Goal: Task Accomplishment & Management: Manage account settings

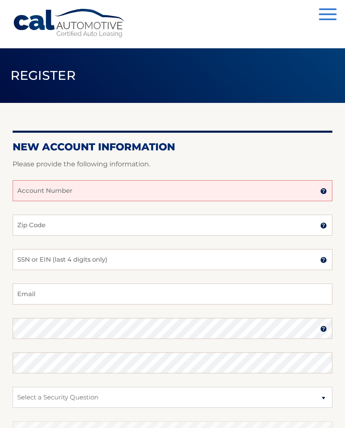
click at [320, 193] on img at bounding box center [323, 191] width 7 height 7
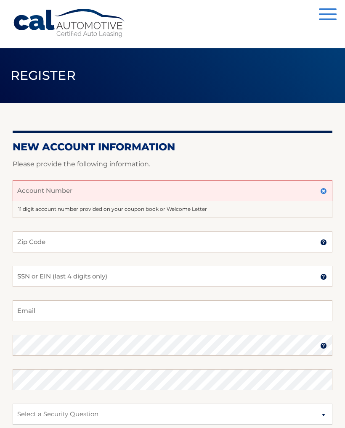
click at [295, 189] on input "Account Number" at bounding box center [172, 190] width 319 height 21
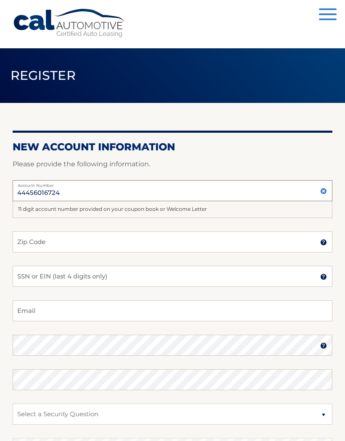
type input "44456016724"
click at [298, 241] on input "Zip Code" at bounding box center [172, 242] width 319 height 21
type input "18347"
click at [260, 276] on input "SSN or EIN (last 4 digits only)" at bounding box center [172, 276] width 319 height 21
type input "0"
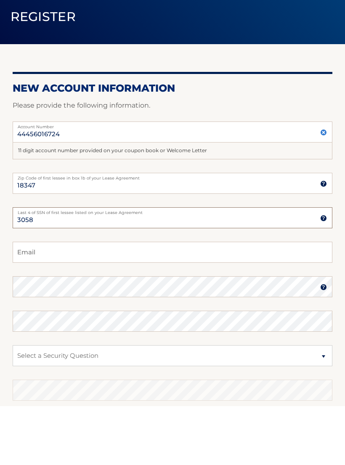
type input "3058"
click at [284, 300] on input "Email" at bounding box center [172, 310] width 319 height 21
type input "jpz66@aol.com"
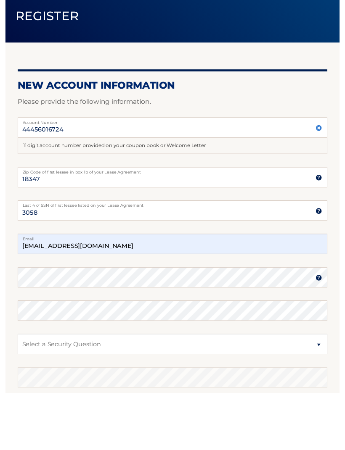
scroll to position [59, 0]
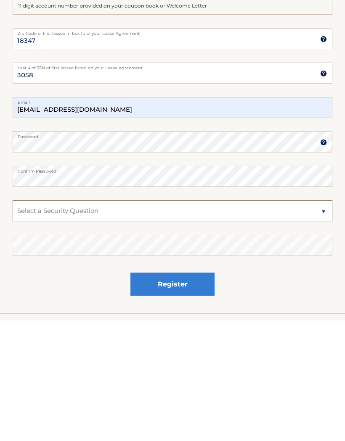
click at [297, 321] on select "Select a Security Question What was the name of your elementary school? What is…" at bounding box center [172, 331] width 319 height 21
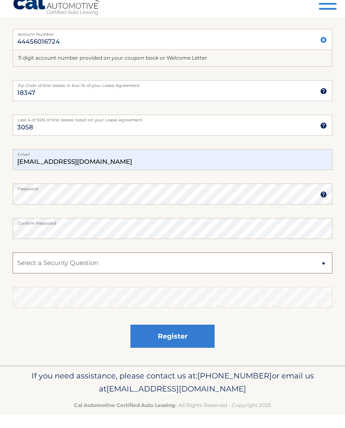
scroll to position [151, 0]
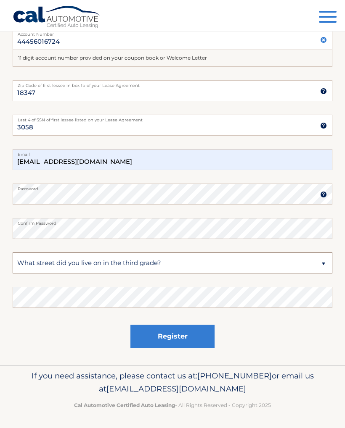
click at [263, 265] on select "Select a Security Question What was the name of your elementary school? What is…" at bounding box center [172, 263] width 319 height 21
select select "2"
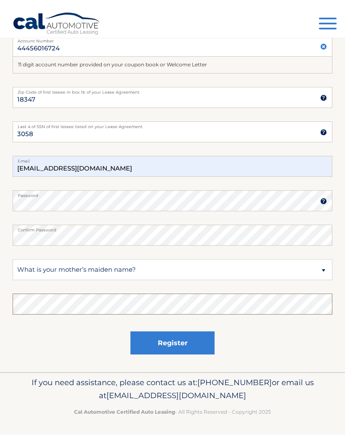
scroll to position [138, 0]
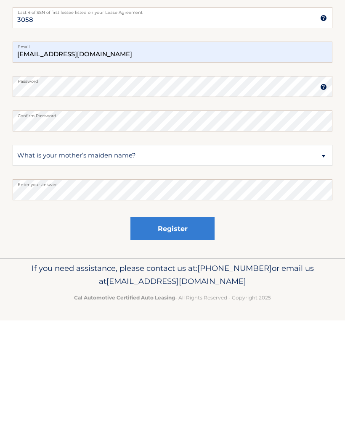
click at [197, 338] on button "Register" at bounding box center [172, 349] width 84 height 23
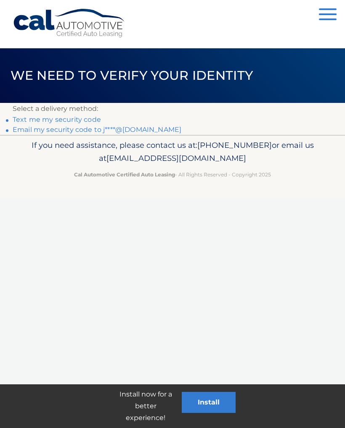
click at [96, 120] on link "Text me my security code" at bounding box center [57, 120] width 88 height 8
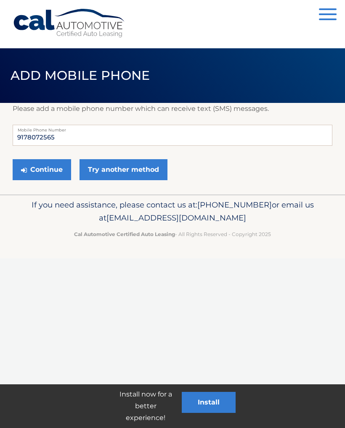
click at [53, 174] on button "Continue" at bounding box center [42, 169] width 58 height 21
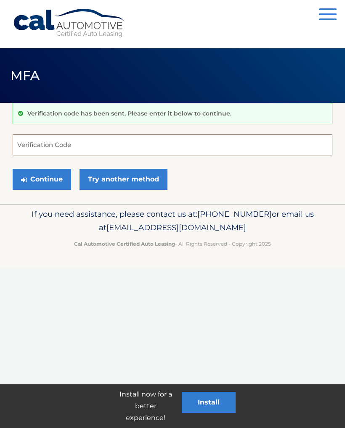
click at [245, 144] on input "Verification Code" at bounding box center [172, 144] width 319 height 21
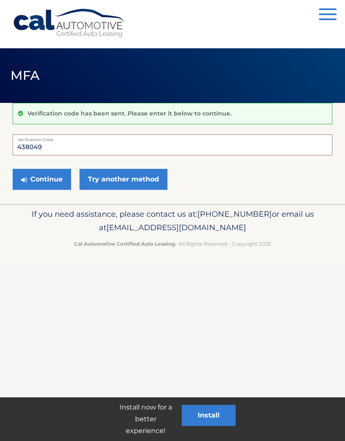
type input "438049"
click at [54, 179] on button "Continue" at bounding box center [42, 179] width 58 height 21
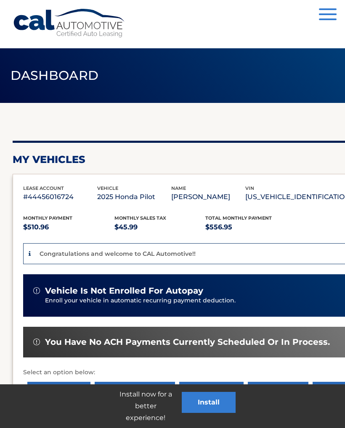
click at [226, 405] on button "Install" at bounding box center [209, 402] width 54 height 21
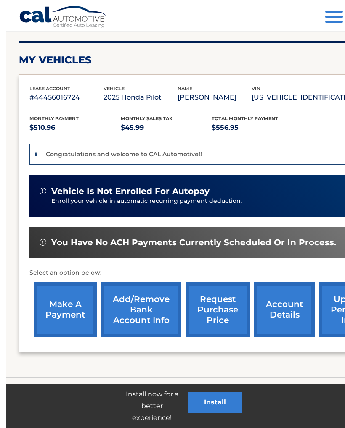
scroll to position [110, 0]
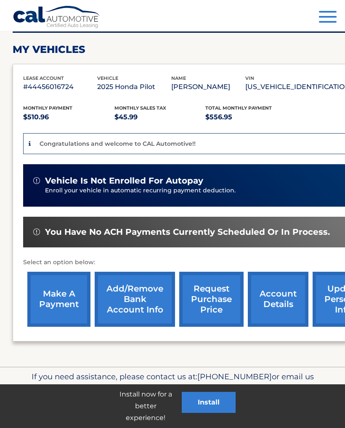
click at [153, 292] on link "Add/Remove bank account info" at bounding box center [135, 299] width 80 height 55
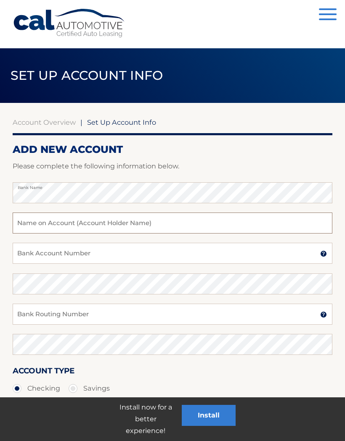
click at [279, 220] on input "text" at bounding box center [172, 223] width 319 height 21
click at [267, 226] on input "Joseph P" at bounding box center [172, 223] width 319 height 21
type input "[PERSON_NAME]"
click at [287, 251] on input "Bank Account Number" at bounding box center [172, 253] width 319 height 21
type input "59694773"
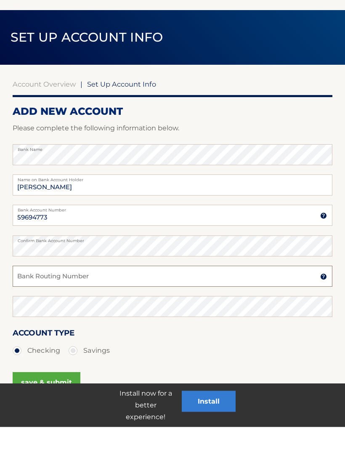
click at [250, 304] on input "Bank Routing Number" at bounding box center [172, 314] width 319 height 21
type input "P"
type input "021000089"
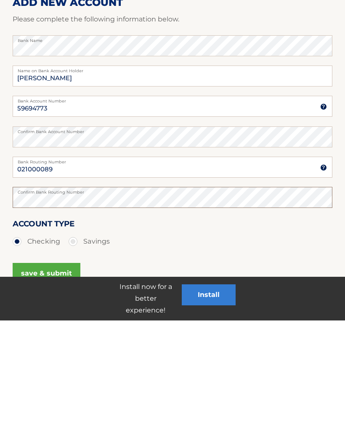
scroll to position [39, 0]
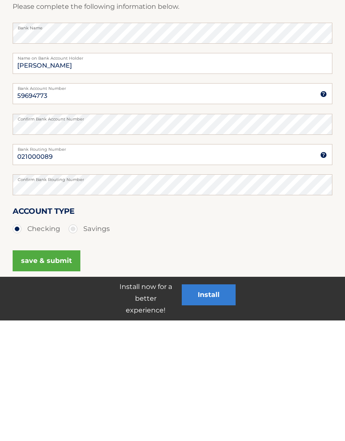
click at [67, 371] on button "save & submit" at bounding box center [47, 381] width 68 height 21
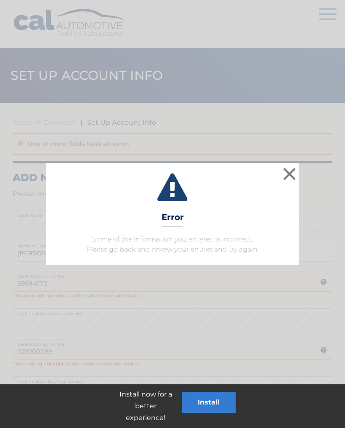
click at [295, 175] on button "×" at bounding box center [289, 174] width 17 height 17
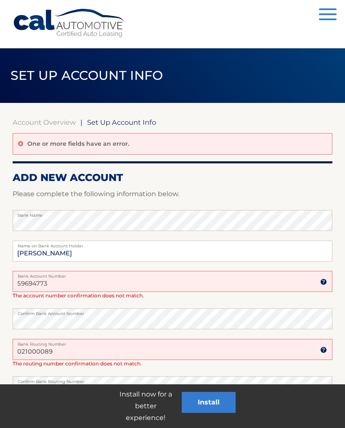
click at [162, 287] on input "59694773" at bounding box center [172, 281] width 319 height 21
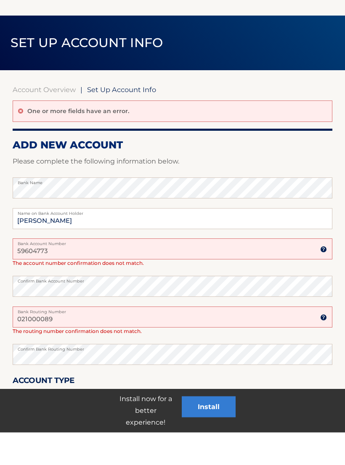
type input "59604773"
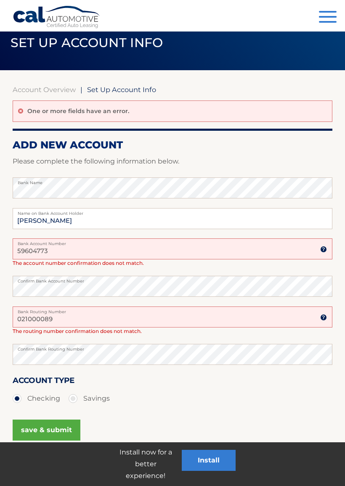
click at [236, 314] on input "021000089" at bounding box center [172, 316] width 319 height 21
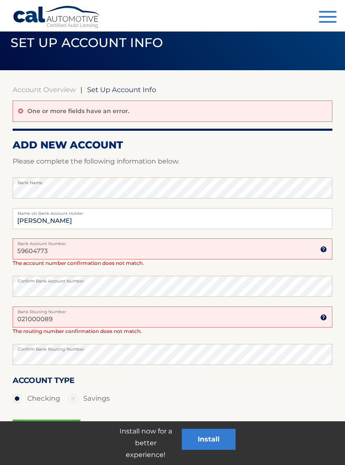
scroll to position [32, 0]
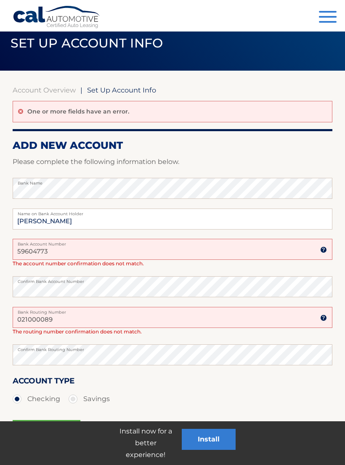
click at [192, 318] on input "021000089" at bounding box center [172, 317] width 319 height 21
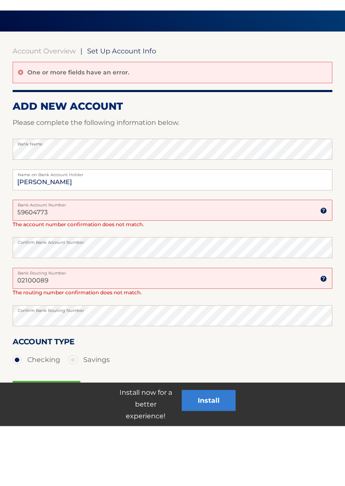
scroll to position [72, 0]
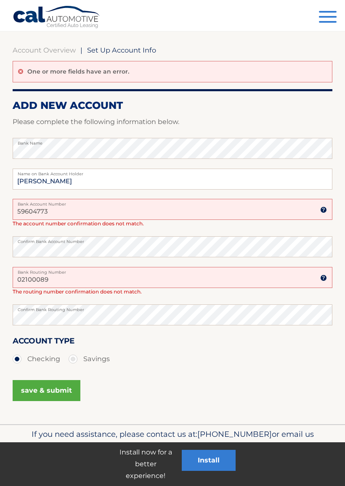
type input "02100089"
click at [64, 391] on button "save & submit" at bounding box center [47, 390] width 68 height 21
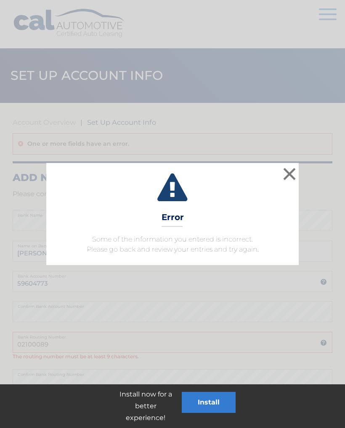
click at [292, 171] on button "×" at bounding box center [289, 174] width 17 height 17
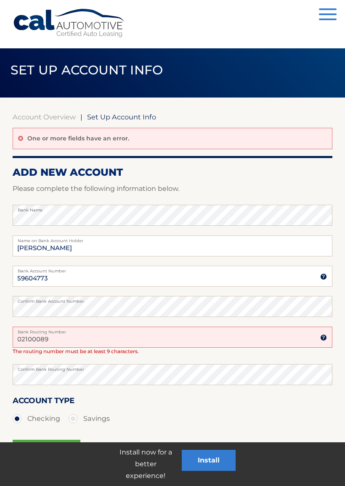
scroll to position [5, 0]
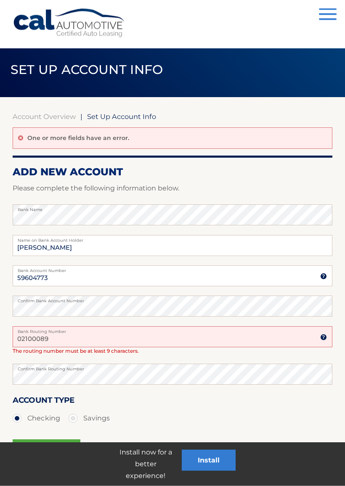
click at [25, 337] on input "02100089" at bounding box center [172, 336] width 319 height 21
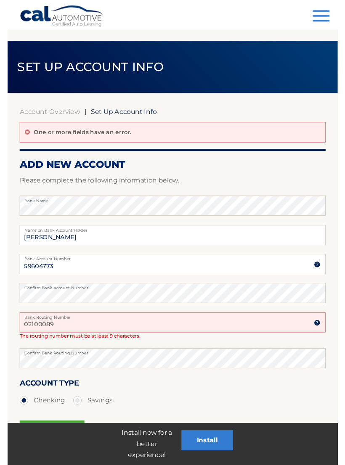
scroll to position [49, 0]
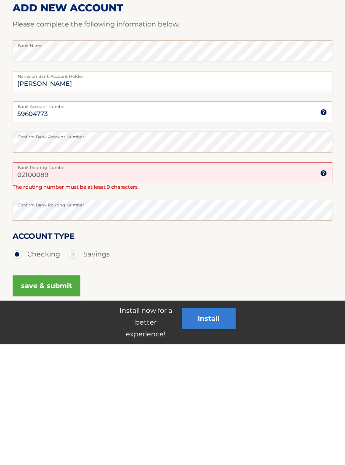
click at [17, 283] on input "02100089" at bounding box center [172, 293] width 319 height 21
click at [19, 283] on input "02100089" at bounding box center [172, 293] width 319 height 21
type input "02100089"
click at [65, 396] on button "save & submit" at bounding box center [47, 406] width 68 height 21
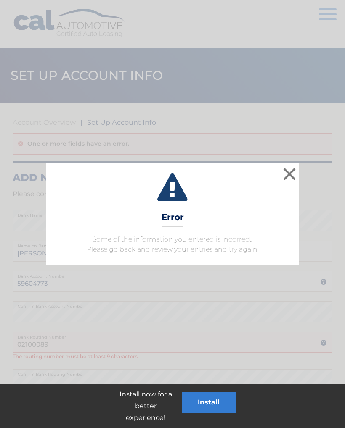
click at [287, 168] on button "×" at bounding box center [289, 174] width 17 height 17
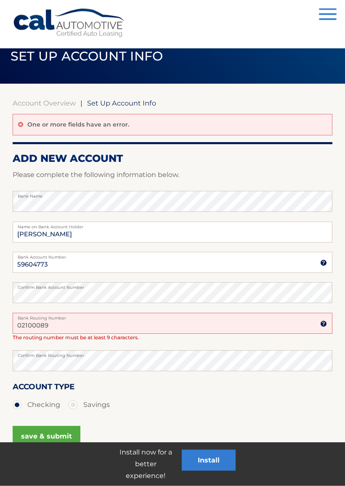
scroll to position [37, 0]
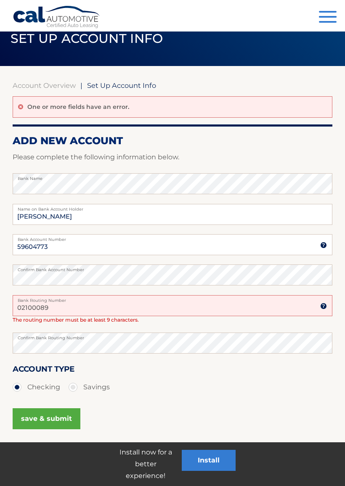
click at [205, 313] on input "02100089" at bounding box center [172, 305] width 319 height 21
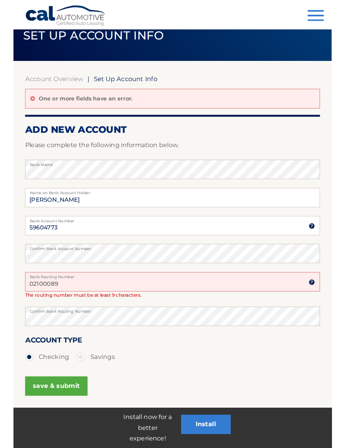
scroll to position [37, 0]
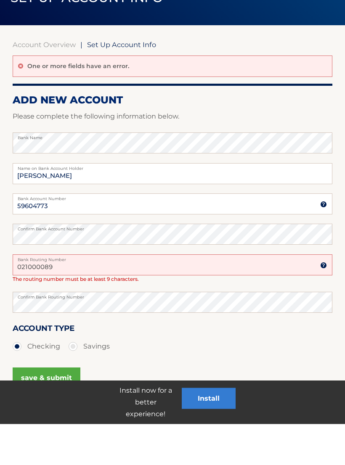
type input "021000089"
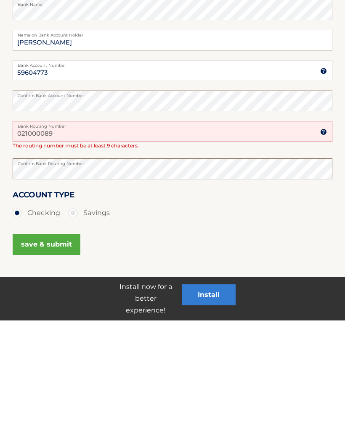
scroll to position [95, 0]
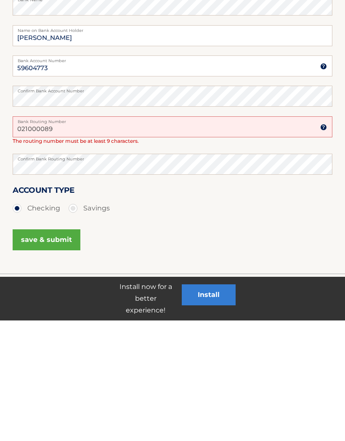
click at [61, 350] on button "save & submit" at bounding box center [47, 360] width 68 height 21
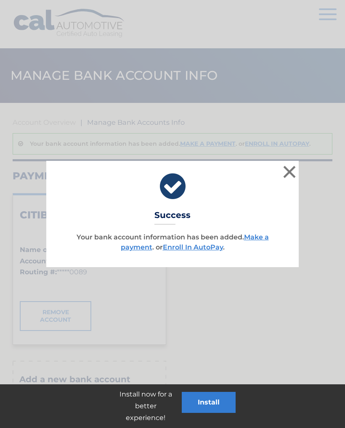
click at [213, 249] on link "Enroll In AutoPay" at bounding box center [193, 247] width 60 height 8
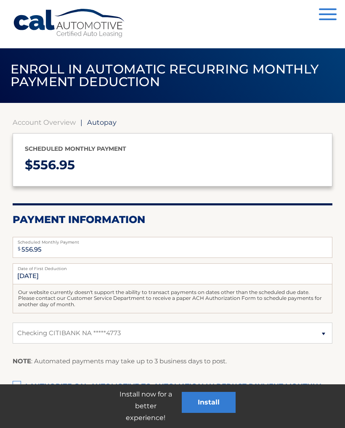
select select "NDUwZTNlNWMtOGQ3NS00ZTcxLWFkZWItZDMzNTJkOGNmZGM0"
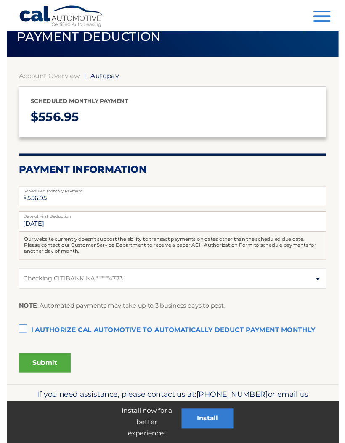
scroll to position [19, 0]
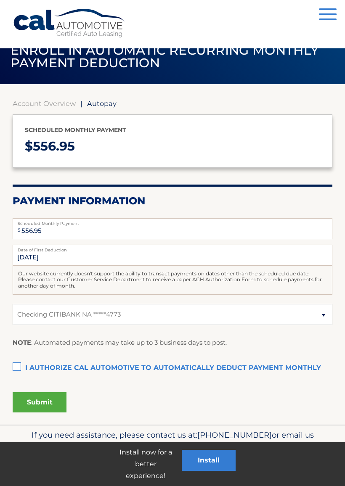
click at [19, 367] on label "I authorize cal automotive to automatically deduct payment monthly This checkbo…" at bounding box center [172, 368] width 319 height 17
click at [0, 0] on input "I authorize cal automotive to automatically deduct payment monthly This checkbo…" at bounding box center [0, 0] width 0 height 0
click at [53, 402] on button "Submit" at bounding box center [40, 402] width 54 height 20
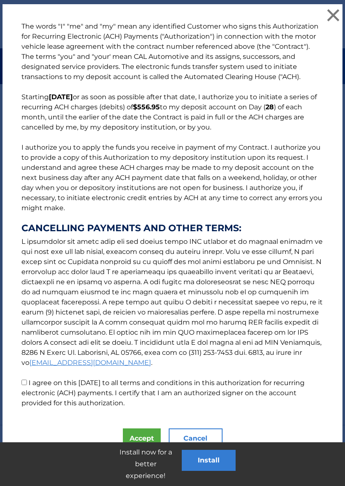
click at [26, 380] on input "I agree on this [DATE] to all terms and conditions in this authorization for re…" at bounding box center [23, 381] width 5 height 5
checkbox input "true"
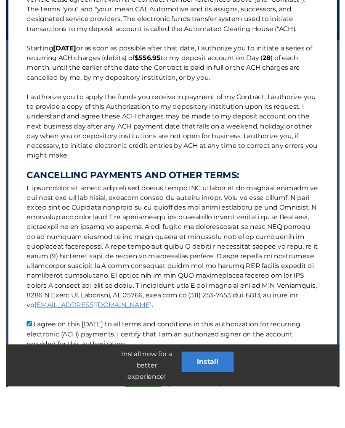
scroll to position [76, 0]
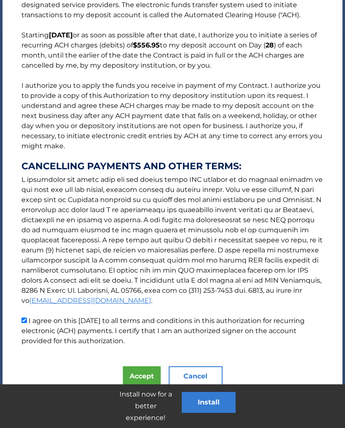
click at [145, 380] on button "Accept" at bounding box center [142, 376] width 38 height 20
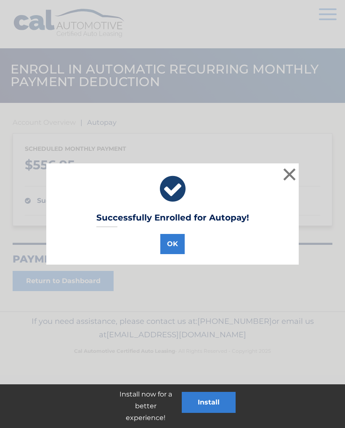
click at [174, 245] on button "OK" at bounding box center [172, 244] width 24 height 20
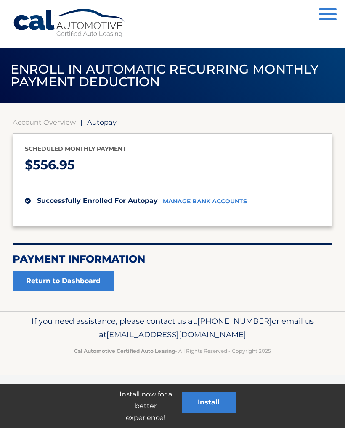
click at [219, 400] on button "Install" at bounding box center [209, 402] width 54 height 21
click at [103, 276] on link "Return to Dashboard" at bounding box center [63, 281] width 101 height 20
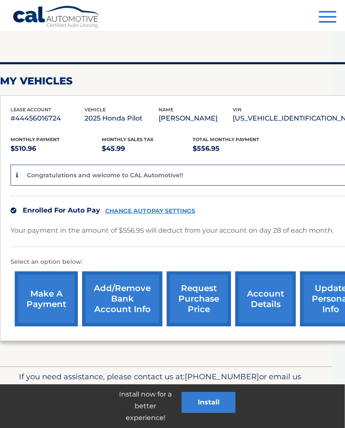
scroll to position [79, 0]
